Goal: Register for event/course

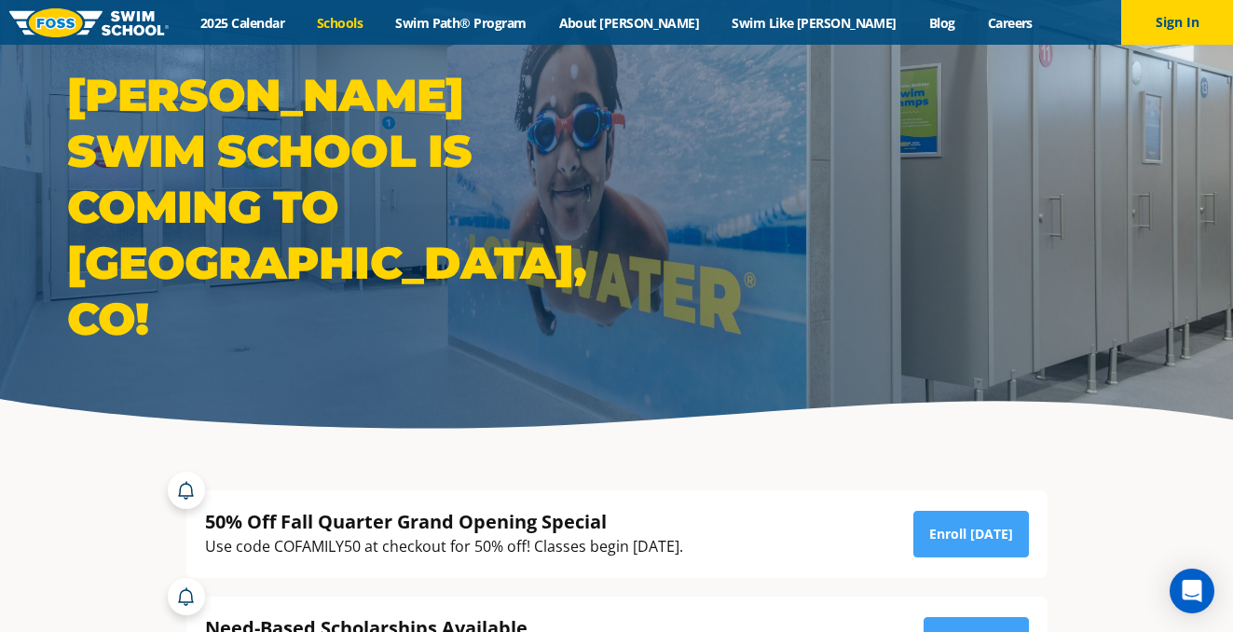
click at [379, 21] on link "Schools" at bounding box center [340, 23] width 78 height 18
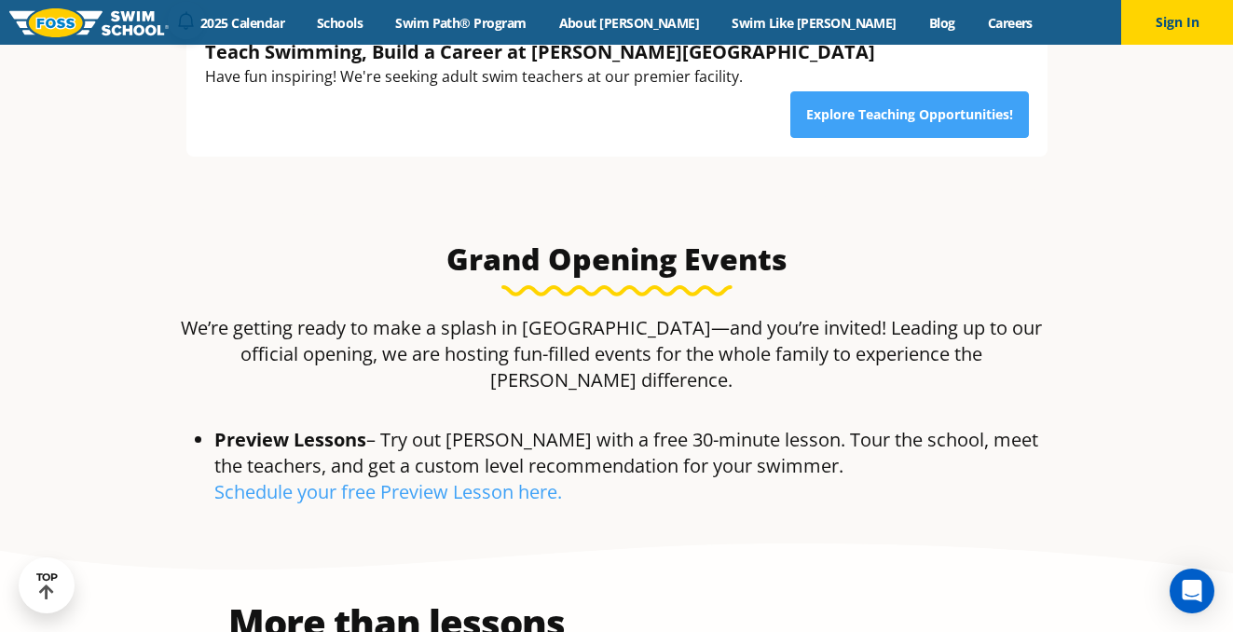
scroll to position [691, 0]
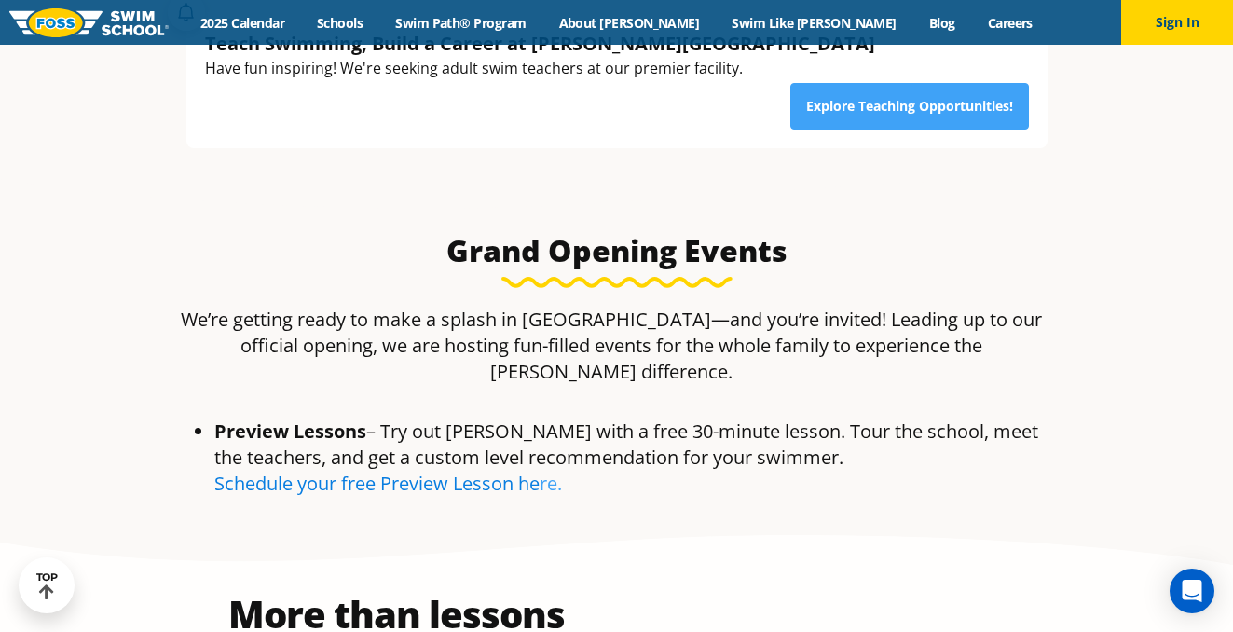
click at [513, 471] on link "Schedule your free Preview Lesson he" at bounding box center [376, 483] width 325 height 25
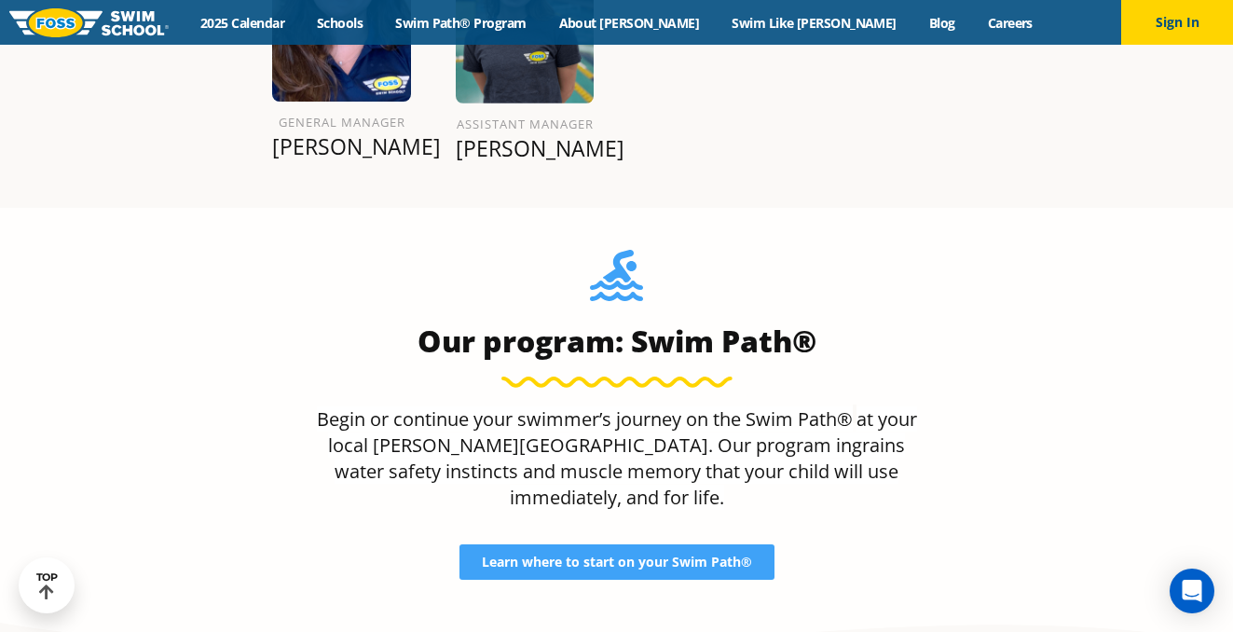
scroll to position [2249, 0]
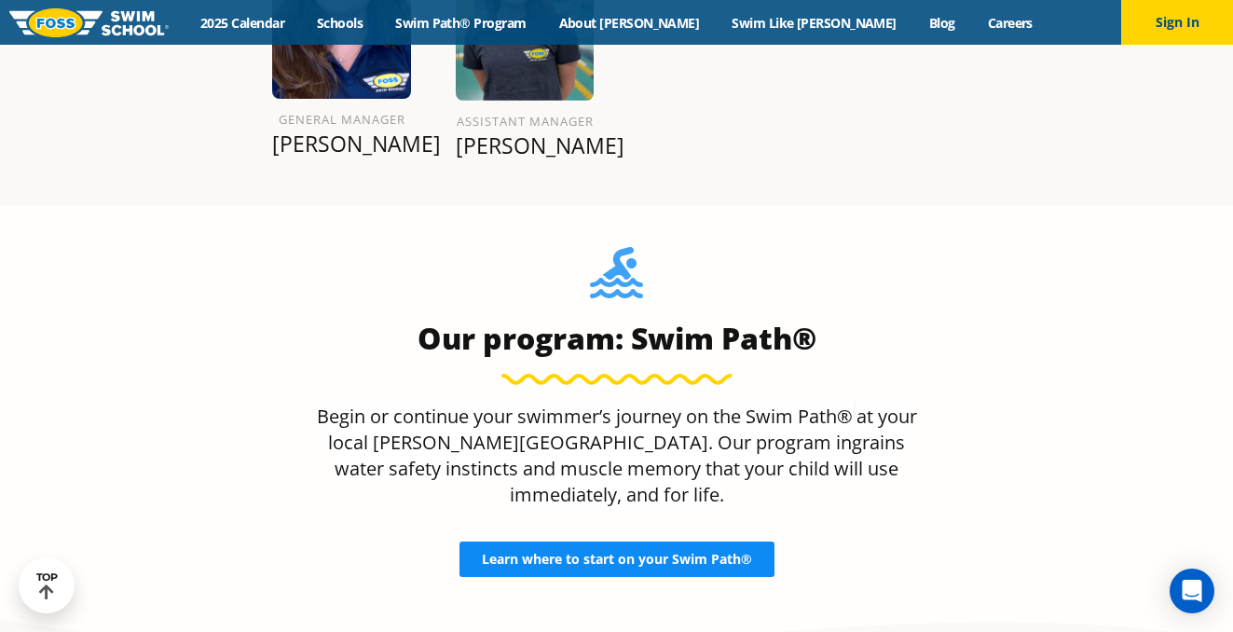
click at [734, 553] on span "Learn where to start on your Swim Path®" at bounding box center [617, 559] width 270 height 13
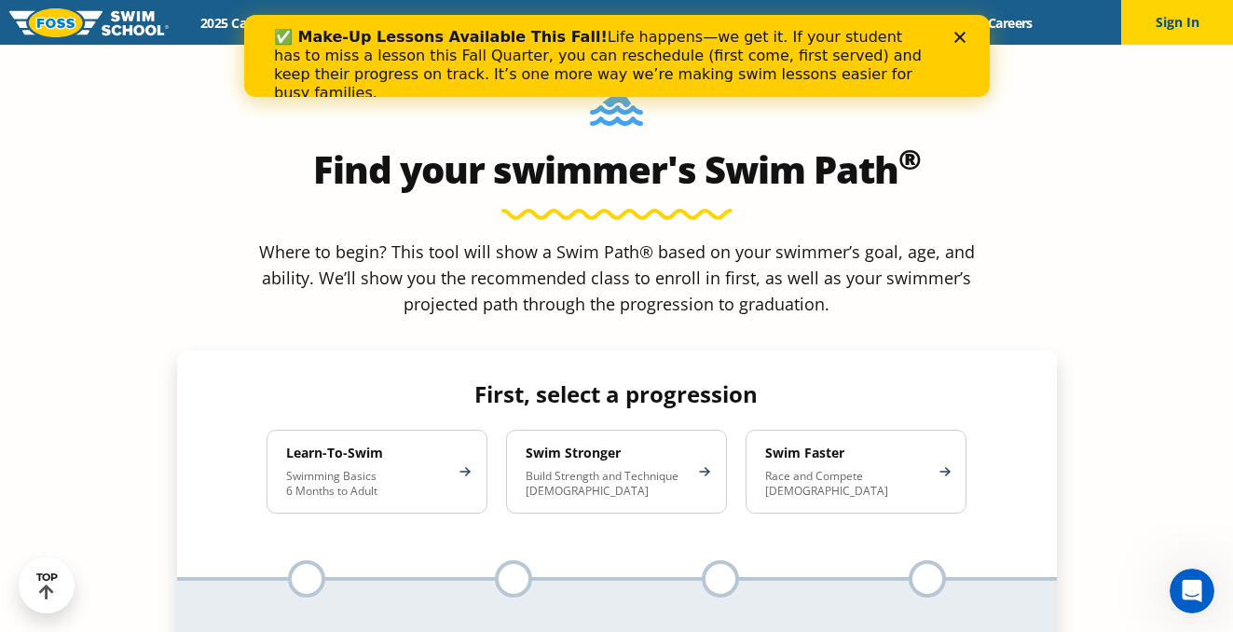
scroll to position [1621, 0]
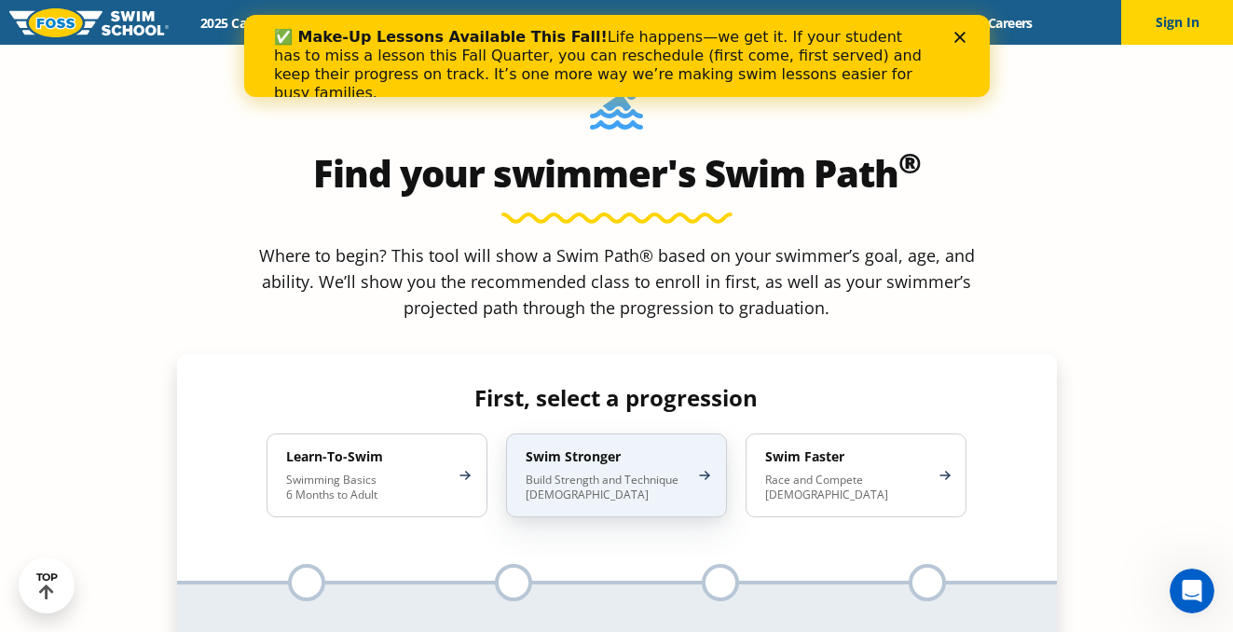
click at [596, 473] on p "Build Strength and Technique 5-13 Years Old" at bounding box center [607, 488] width 163 height 30
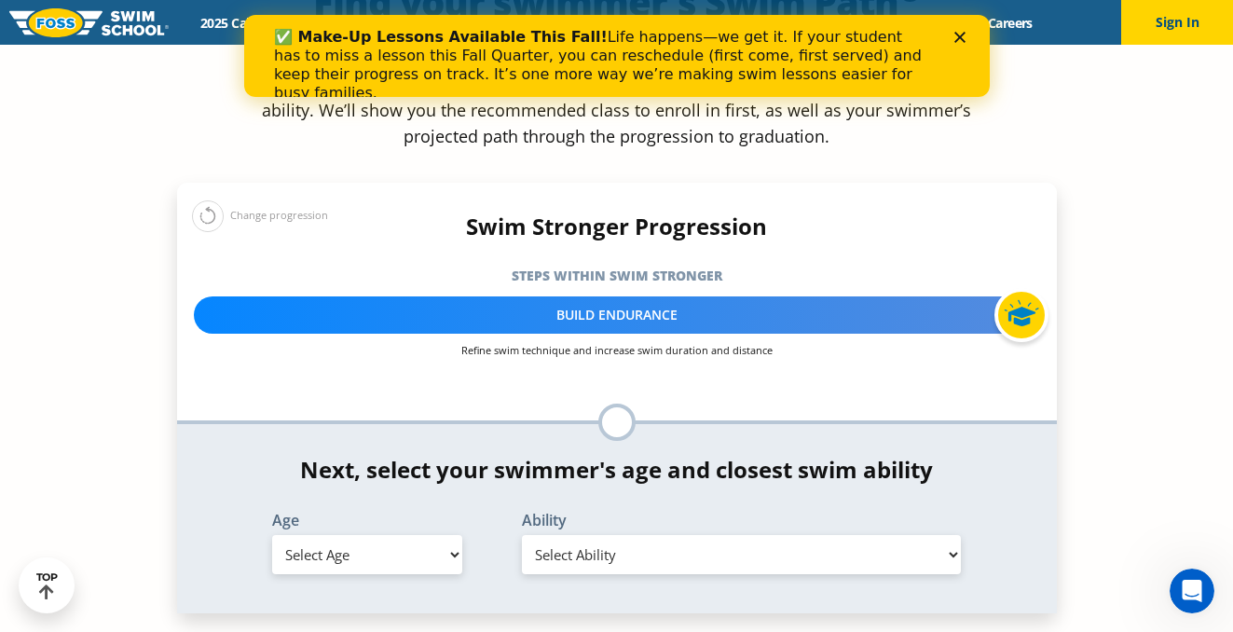
scroll to position [1793, 0]
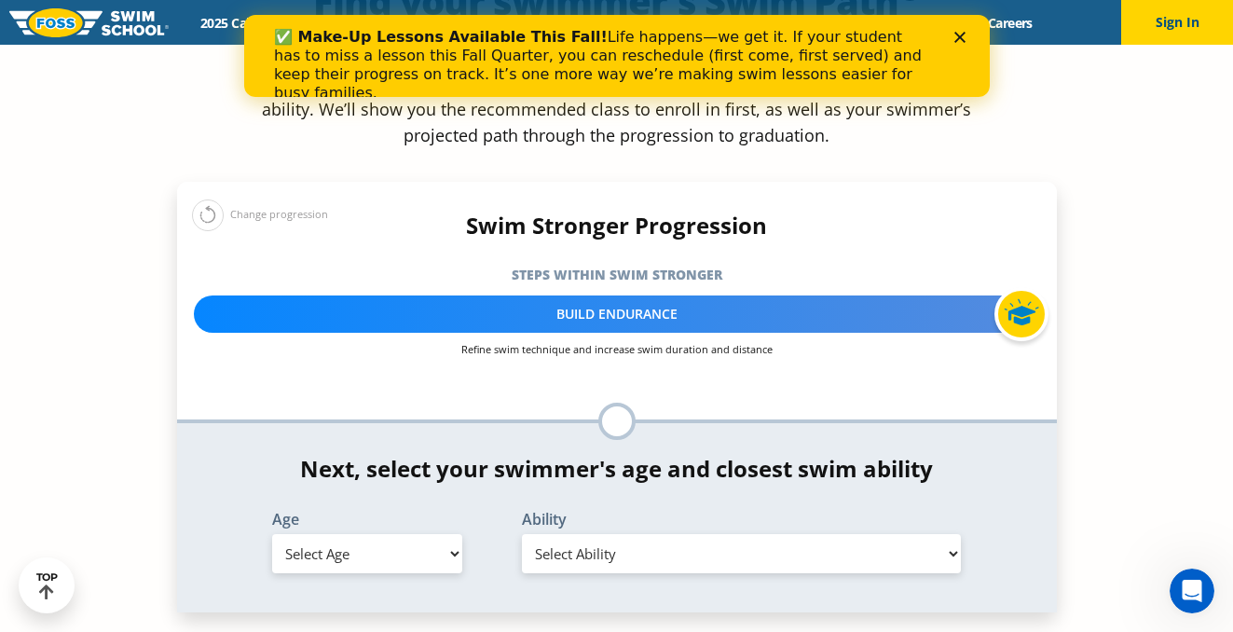
click at [411, 534] on select "Select Age 6 months - 1 year 1 year 2 years 3 years 4 years 5 years 6 years 7 y…" at bounding box center [367, 553] width 190 height 39
select select "11-years-"
click at [272, 534] on select "Select Age 6 months - 1 year 1 year 2 years 3 years 4 years 5 years 6 years 7 y…" at bounding box center [367, 553] width 190 height 39
click at [574, 534] on select "Select Ability First in-water experience When in the water, reliant on a life j…" at bounding box center [742, 553] width 440 height 39
select select "11-years--able-to-swim-front-crawl-40-ft-backstroke-40-ft-and-breaststroke-15-f…"
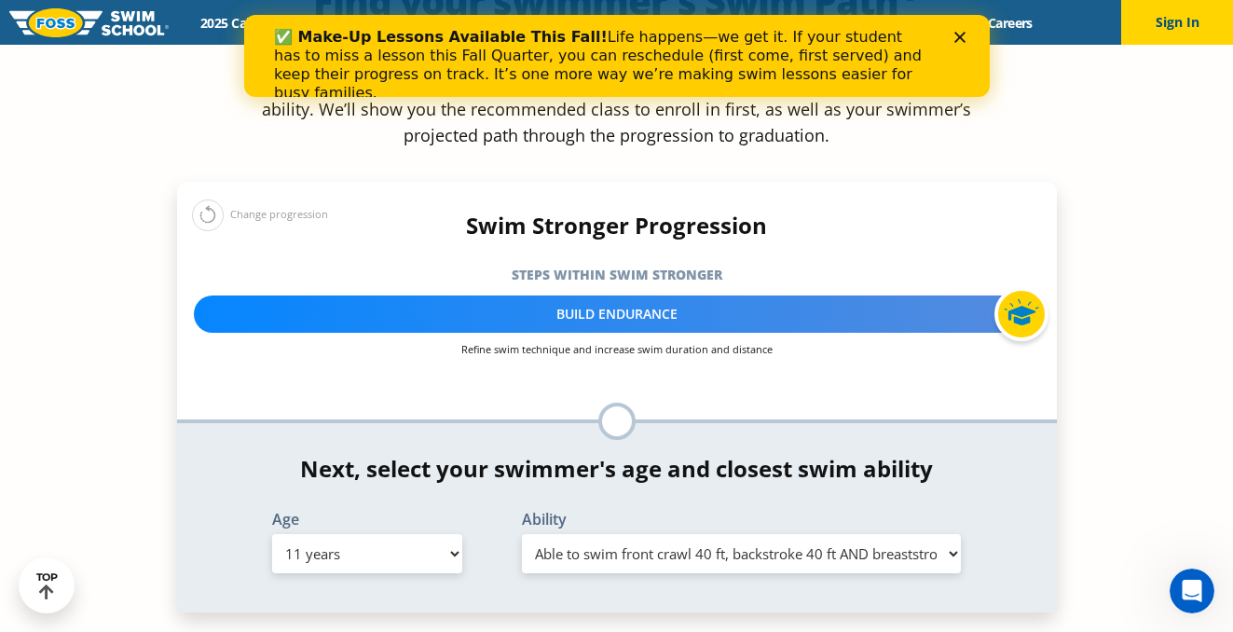
click at [522, 534] on select "Select Ability First in-water experience When in the water, reliant on a life j…" at bounding box center [742, 553] width 440 height 39
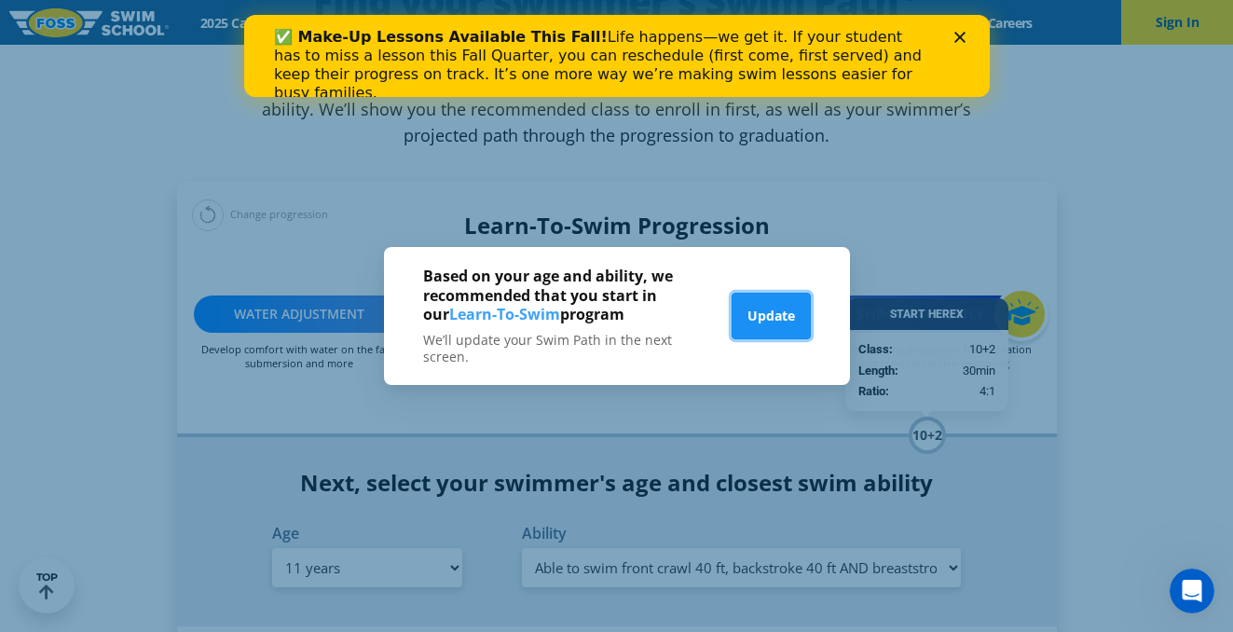
click at [758, 322] on button "Update" at bounding box center [771, 316] width 79 height 47
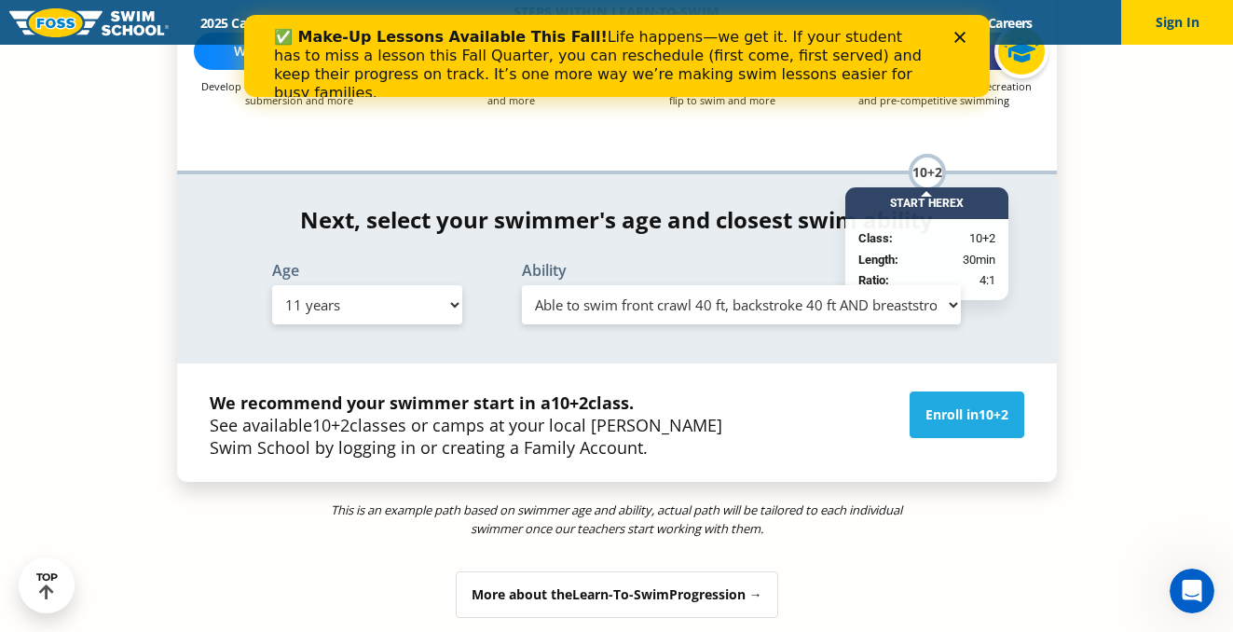
scroll to position [2060, 0]
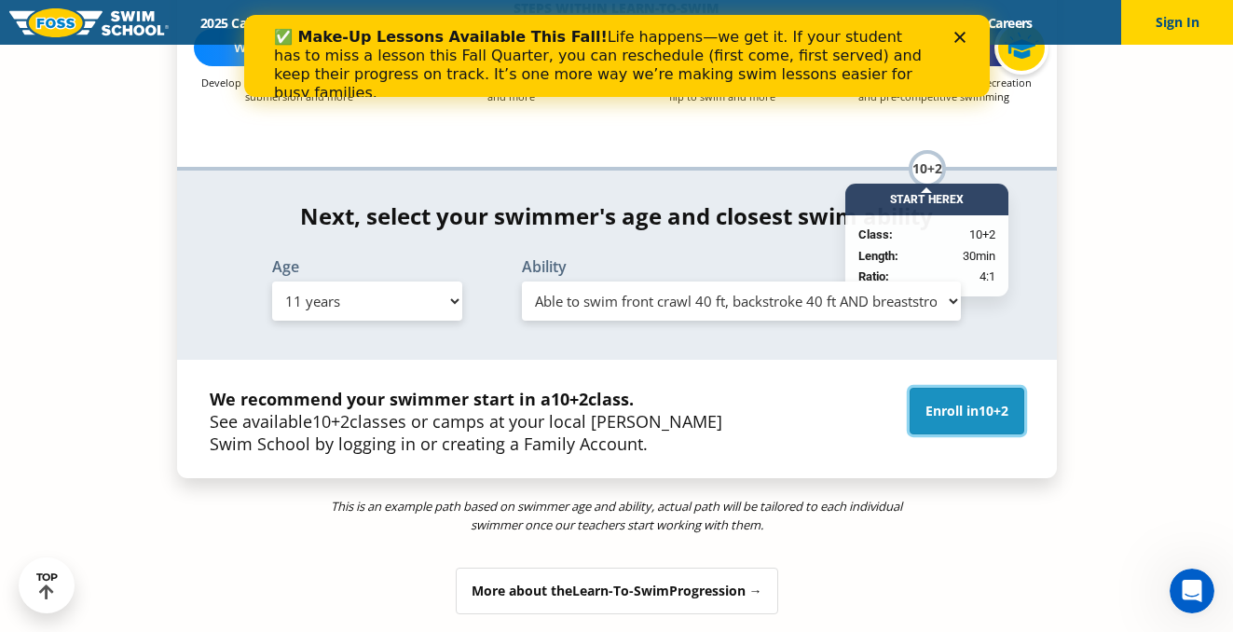
click at [967, 388] on link "Enroll in 10+2" at bounding box center [967, 411] width 115 height 47
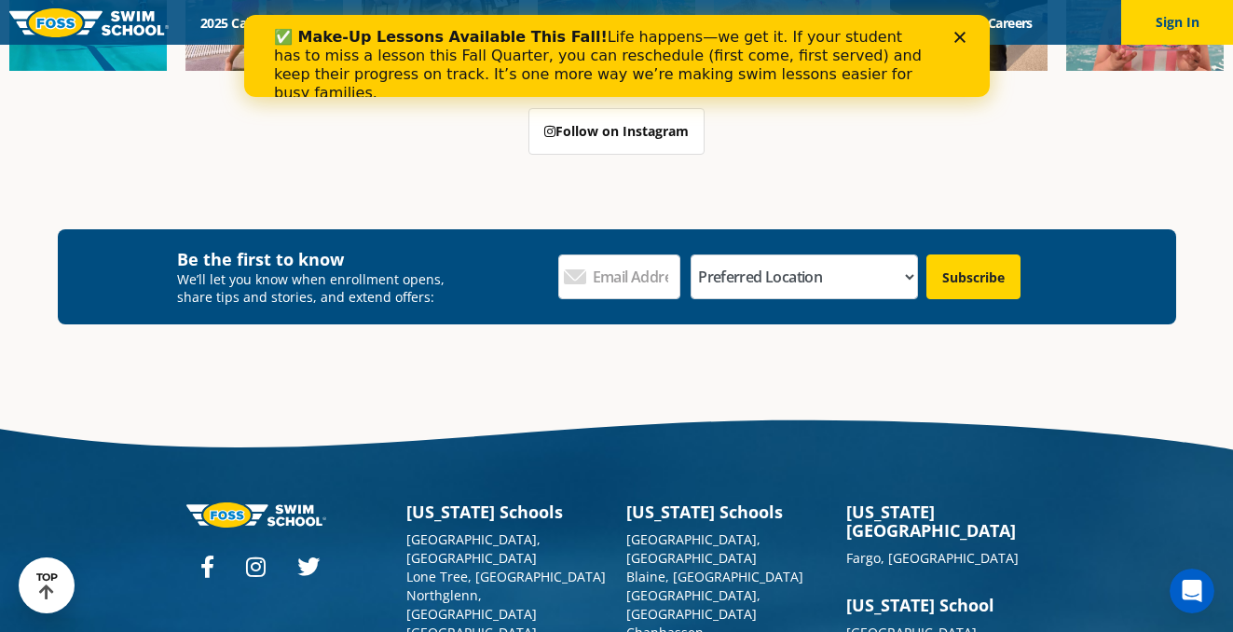
scroll to position [5297, 0]
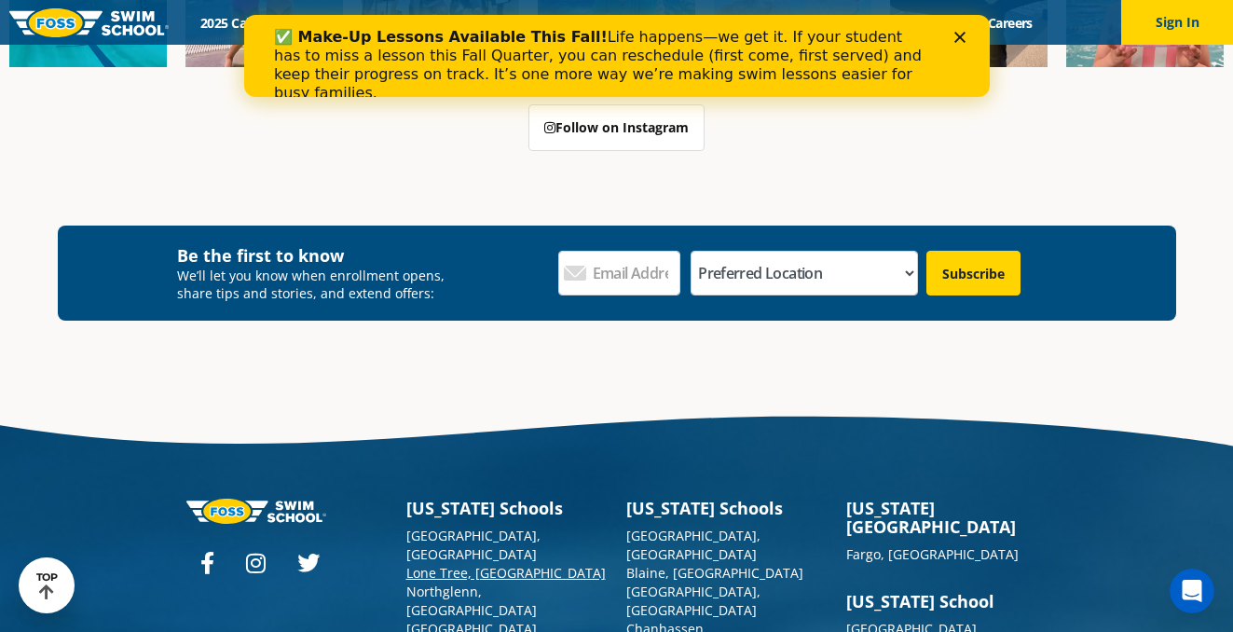
click at [464, 564] on link "Lone Tree, [GEOGRAPHIC_DATA]" at bounding box center [505, 573] width 199 height 18
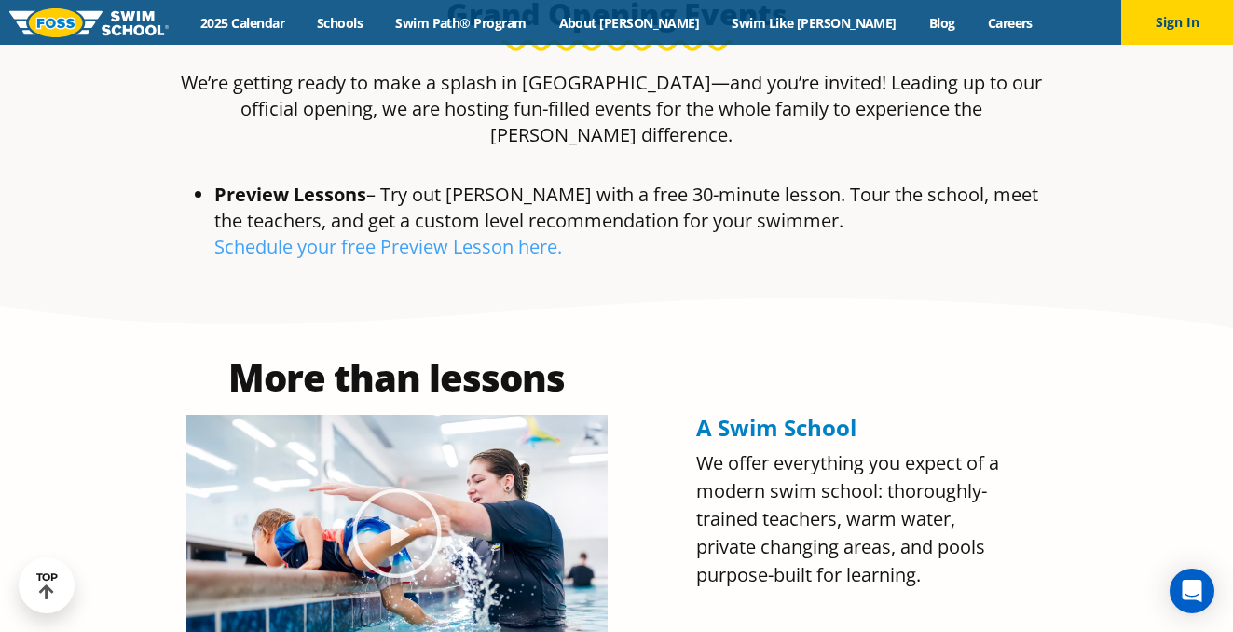
scroll to position [931, 0]
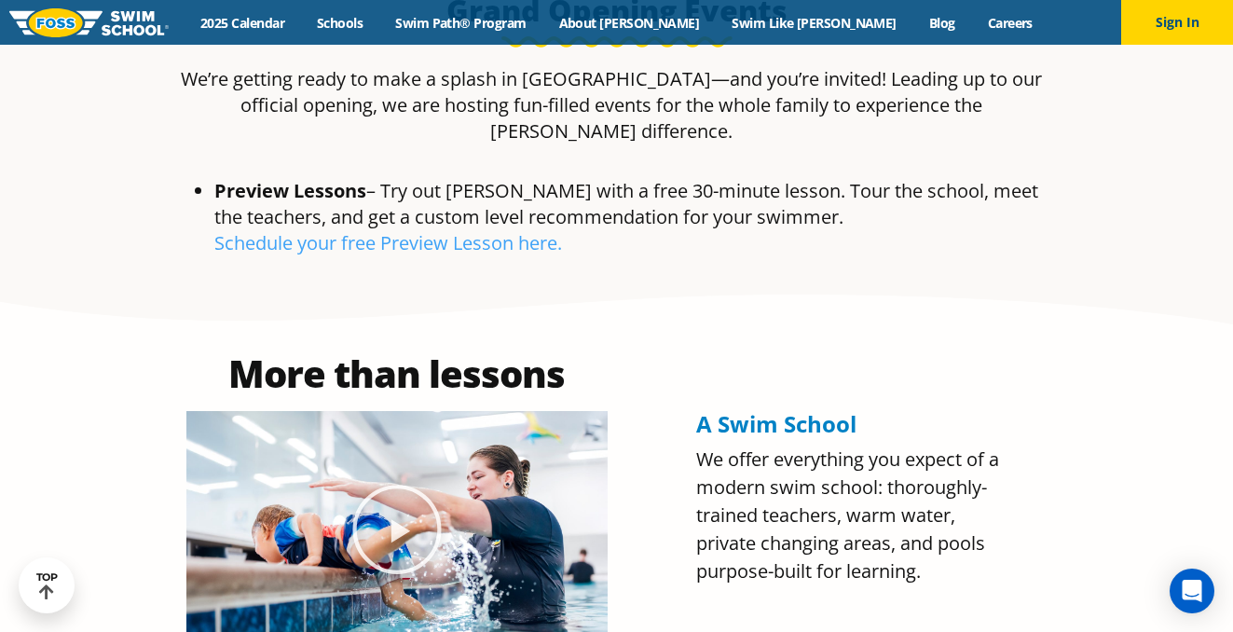
click at [389, 483] on icon "Play Video" at bounding box center [396, 529] width 93 height 93
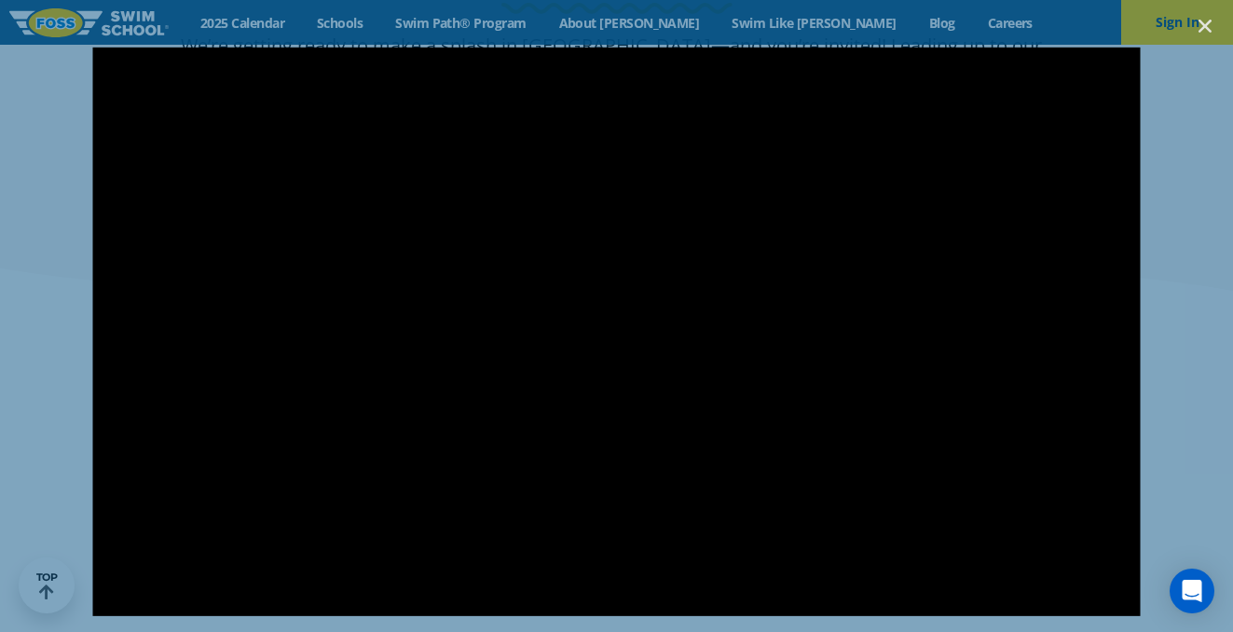
scroll to position [970, 0]
click at [788, 23] on div at bounding box center [616, 316] width 1233 height 632
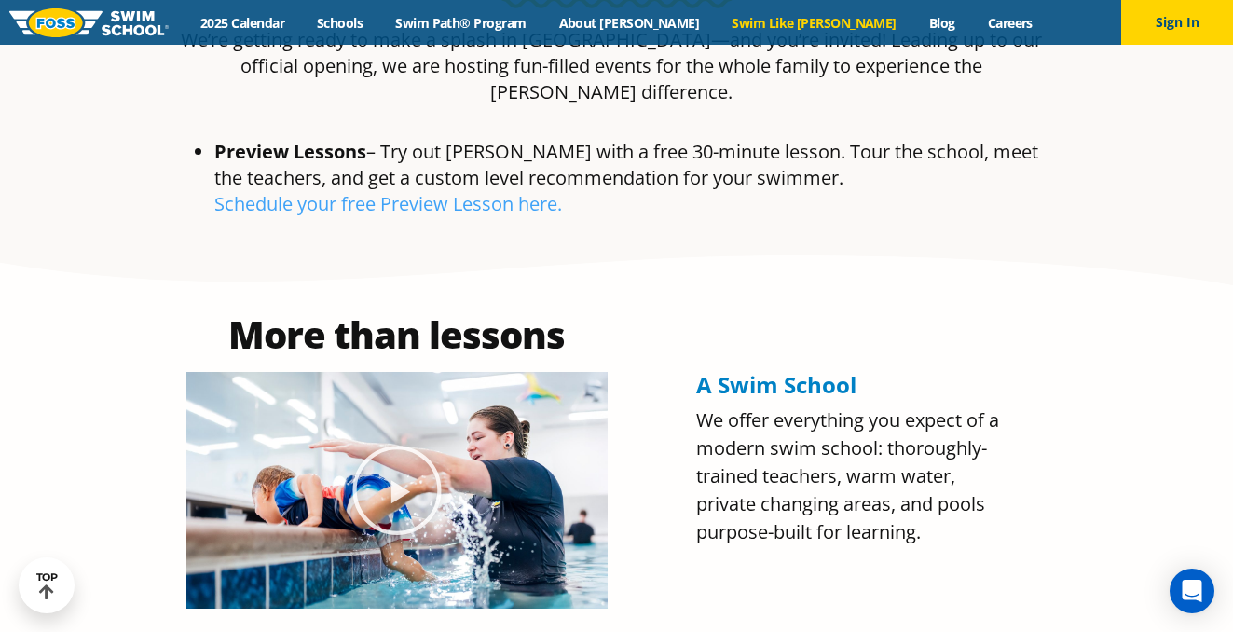
click at [775, 23] on link "Swim Like [PERSON_NAME]" at bounding box center [815, 23] width 198 height 18
click at [525, 18] on link "Swim Path® Program" at bounding box center [460, 23] width 163 height 18
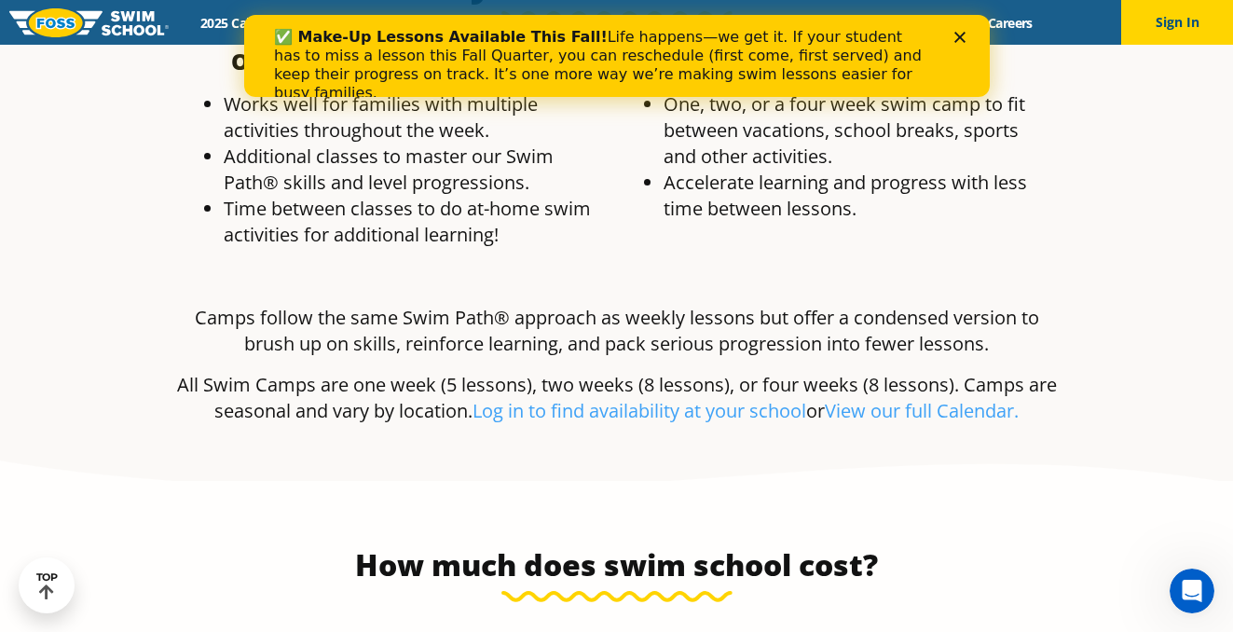
scroll to position [3450, 0]
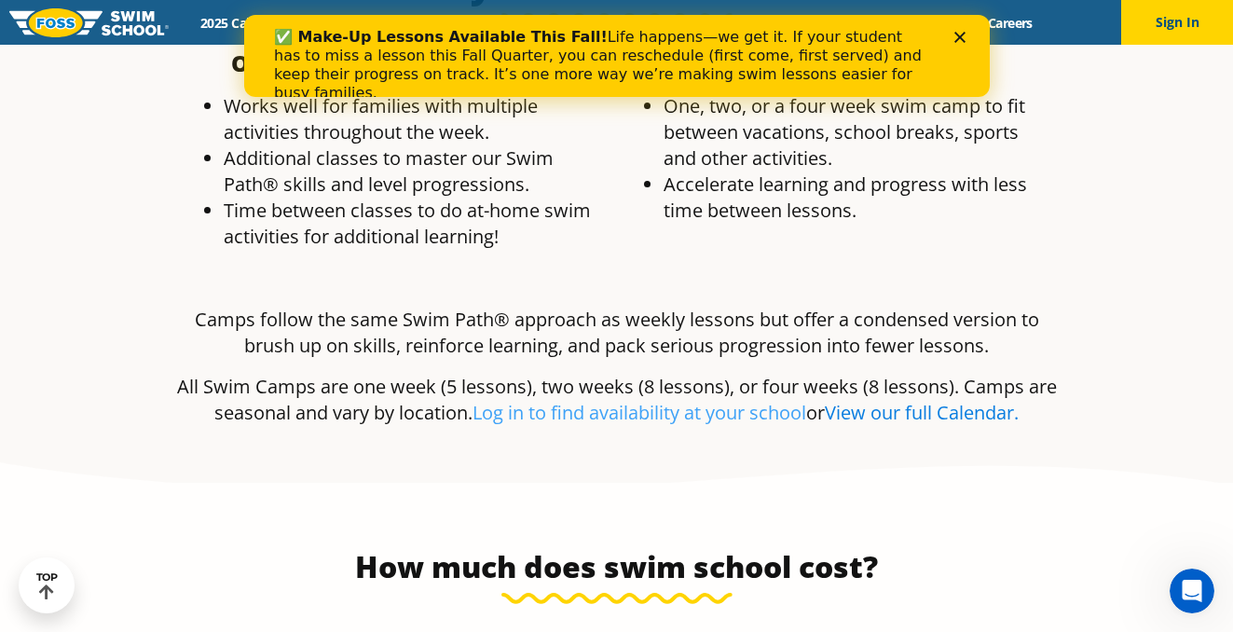
click at [933, 400] on link "View our full Calendar." at bounding box center [922, 412] width 194 height 25
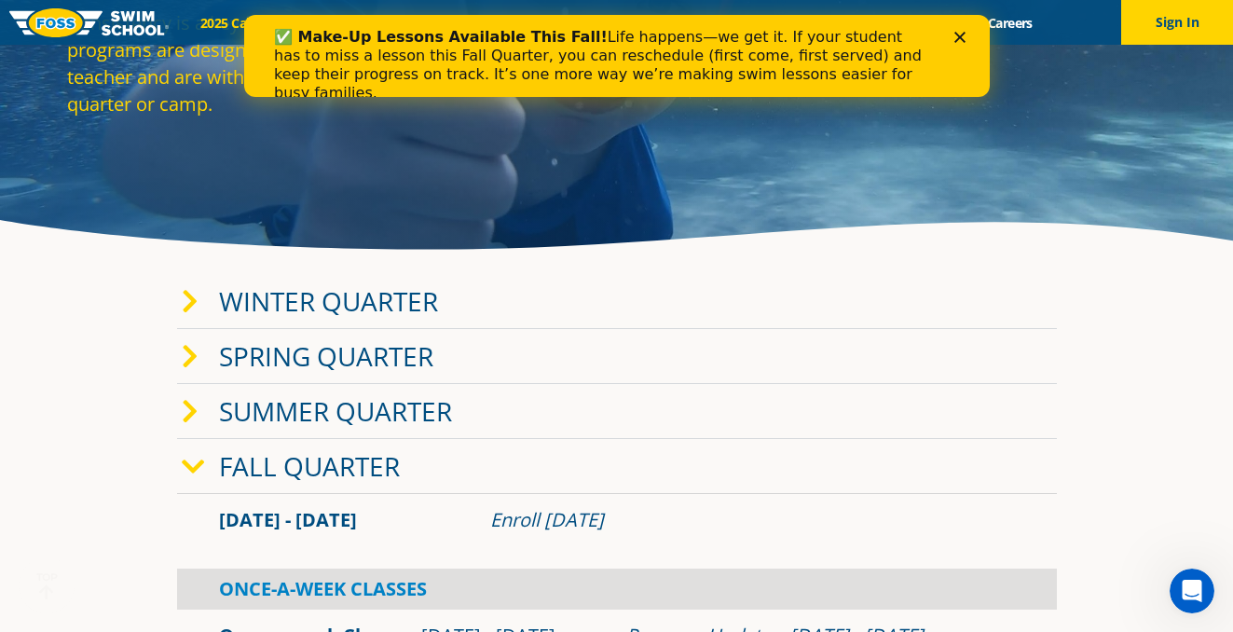
scroll to position [181, 0]
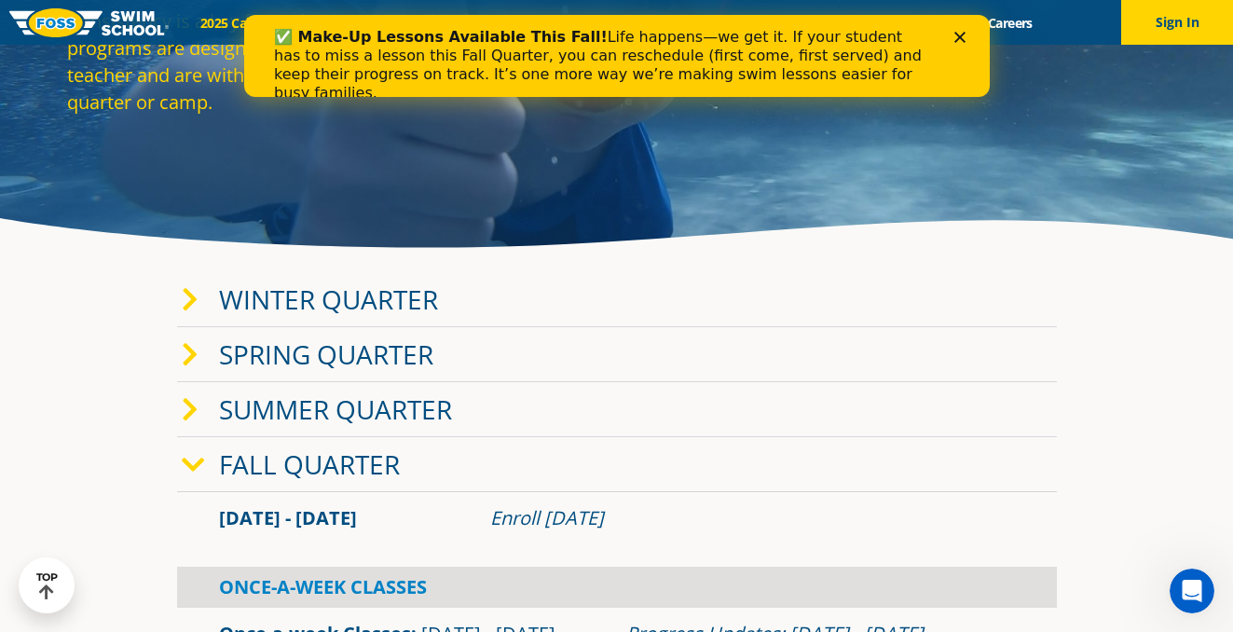
click at [240, 308] on link "Winter Quarter" at bounding box center [328, 298] width 219 height 35
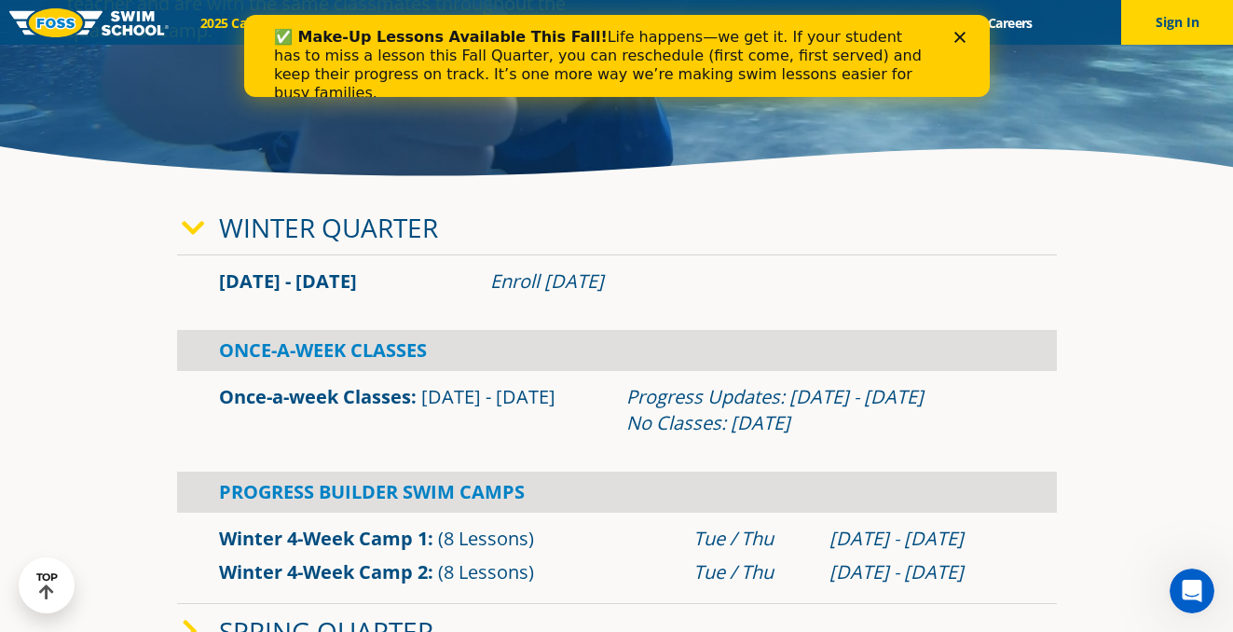
scroll to position [0, 0]
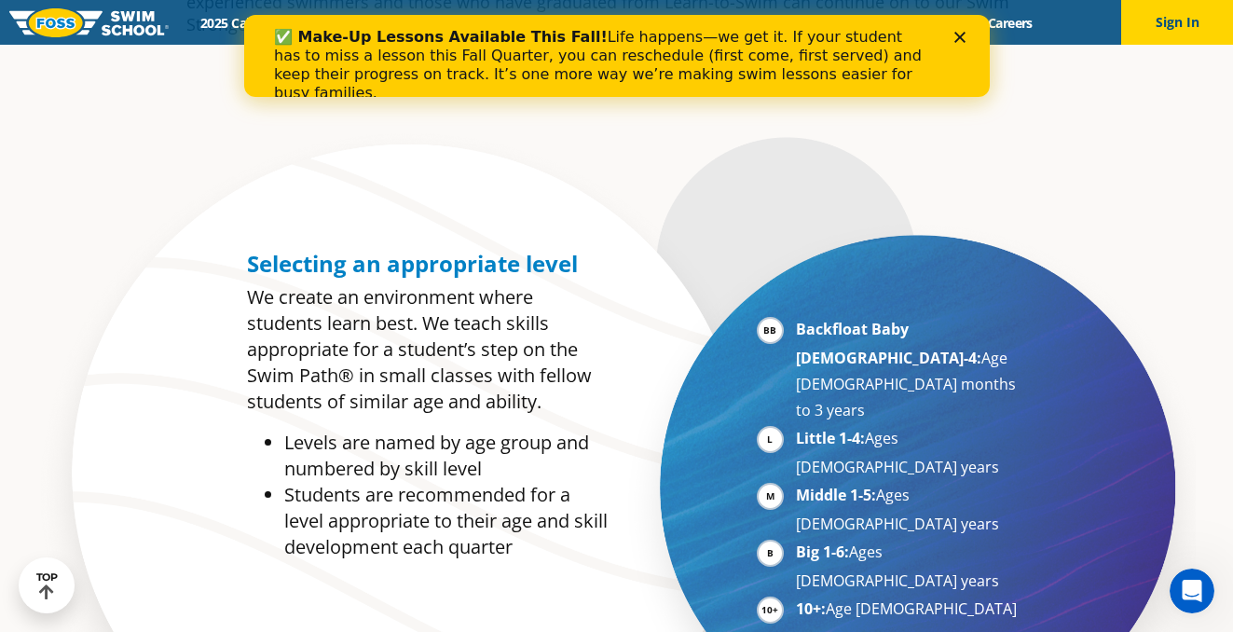
scroll to position [773, 0]
